Goal: Transaction & Acquisition: Purchase product/service

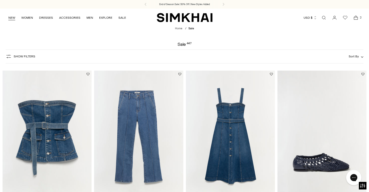
click at [12, 16] on link "NEW" at bounding box center [11, 17] width 7 height 11
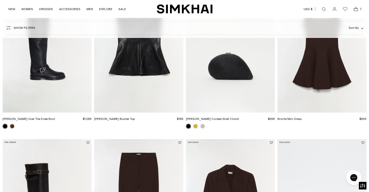
scroll to position [207, 0]
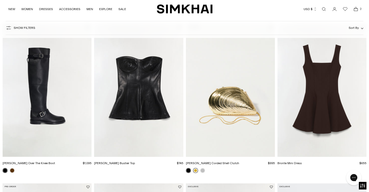
click at [194, 169] on link at bounding box center [195, 170] width 5 height 5
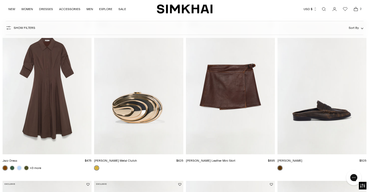
scroll to position [530, 0]
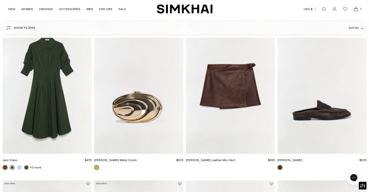
click at [12, 166] on link at bounding box center [12, 167] width 5 height 5
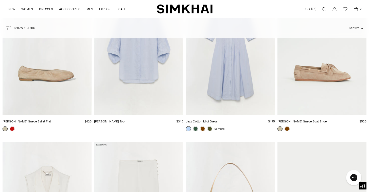
scroll to position [10647, 0]
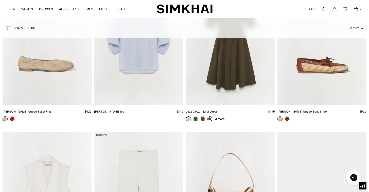
click at [210, 118] on link at bounding box center [209, 119] width 5 height 5
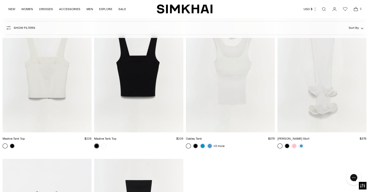
scroll to position [11152, 0]
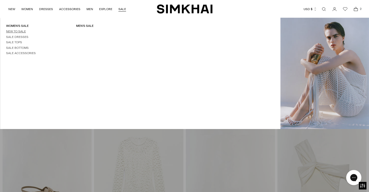
click at [10, 31] on link "New to Sale" at bounding box center [16, 32] width 20 height 4
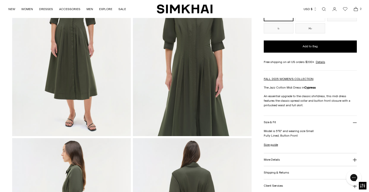
scroll to position [94, 0]
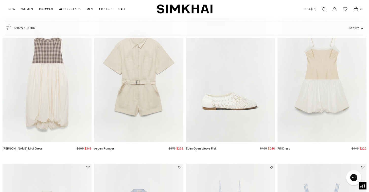
scroll to position [234, 0]
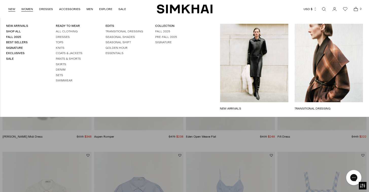
click at [13, 9] on link "NEW" at bounding box center [11, 9] width 7 height 11
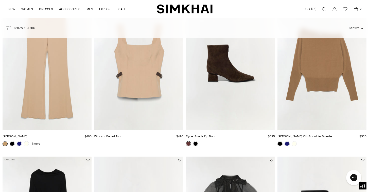
scroll to position [801, 0]
